Goal: Find specific page/section: Find specific page/section

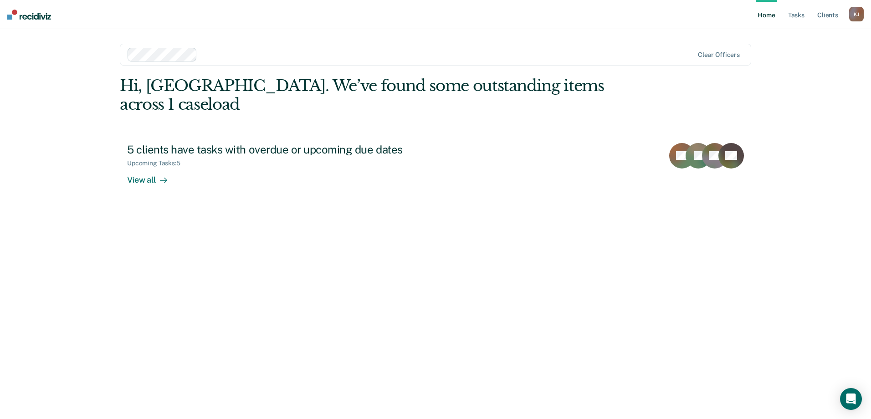
click at [869, 96] on div "Home Tasks Client s [PERSON_NAME] [PERSON_NAME] Profile How it works Log Out Cl…" at bounding box center [435, 209] width 871 height 419
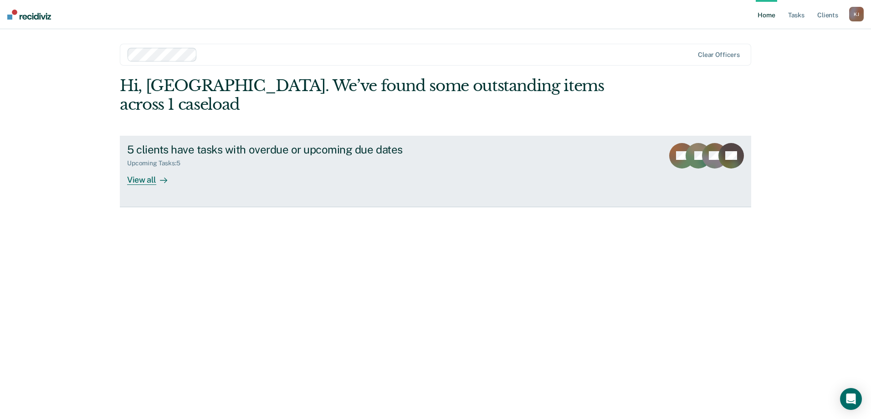
click at [136, 167] on div "View all" at bounding box center [152, 176] width 51 height 18
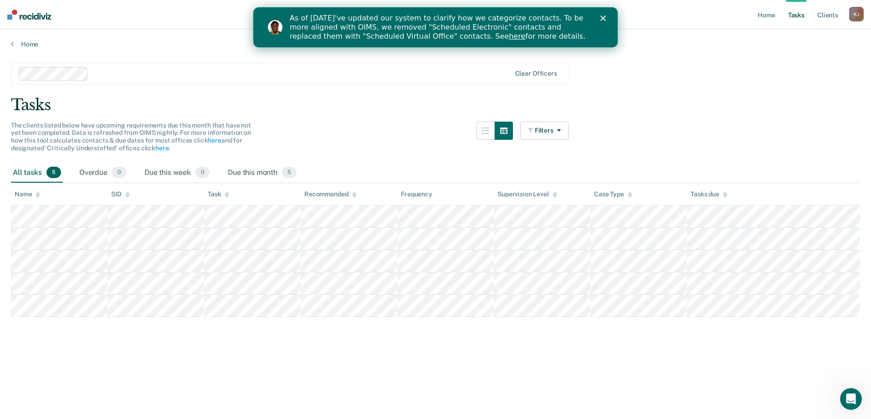
click at [603, 17] on polygon "Close" at bounding box center [603, 17] width 5 height 5
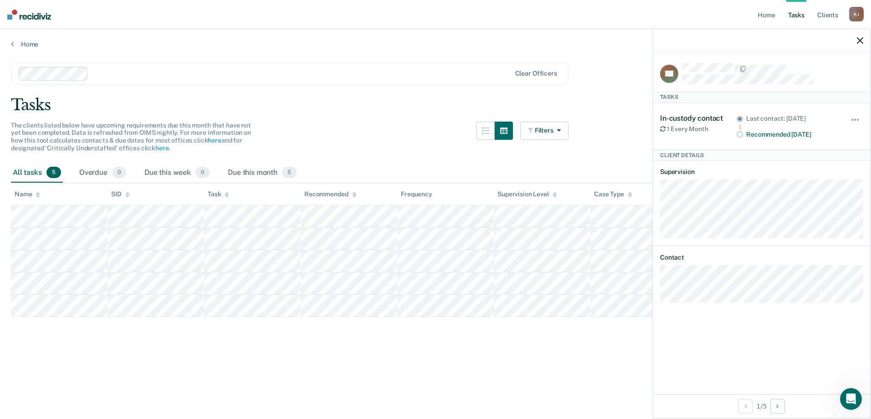
click at [356, 139] on div "The clients listed below have upcoming requirements due this month that have no…" at bounding box center [290, 142] width 558 height 41
click at [826, 16] on link "Client s" at bounding box center [828, 14] width 25 height 29
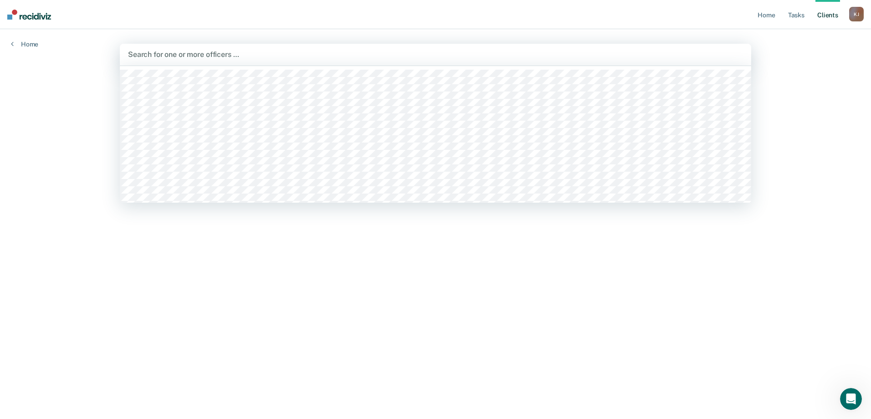
click at [187, 54] on div at bounding box center [435, 54] width 615 height 10
type input "marl"
